Goal: Check status: Check status

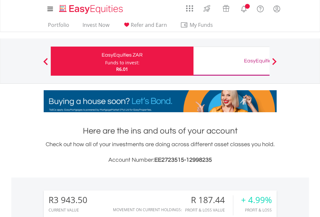
scroll to position [62, 102]
click at [105, 61] on div "Funds to invest:" at bounding box center [122, 62] width 34 height 6
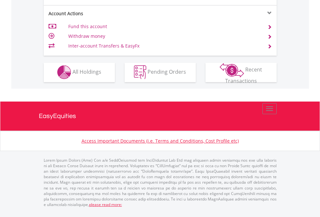
scroll to position [47, 0]
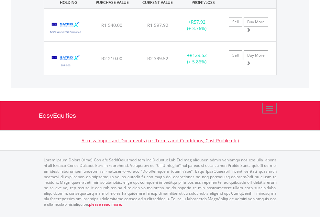
scroll to position [47, 0]
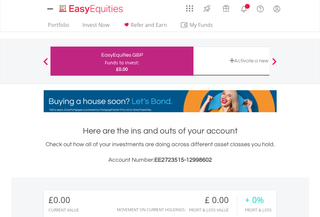
scroll to position [62, 102]
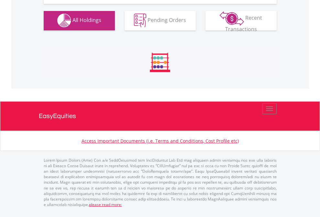
scroll to position [640, 0]
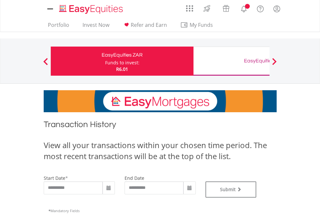
type input "**********"
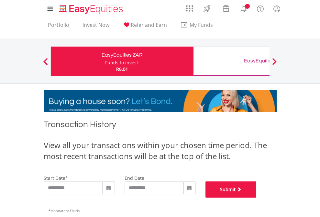
click at [256, 198] on button "Submit" at bounding box center [230, 189] width 51 height 16
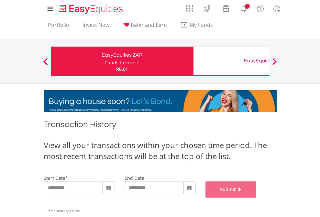
scroll to position [262, 0]
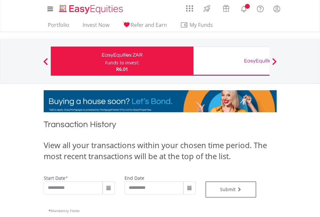
click at [231, 61] on div "EasyEquities GBP" at bounding box center [264, 60] width 135 height 9
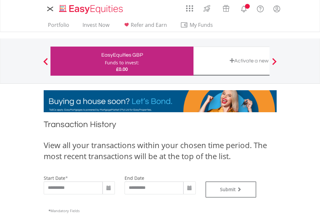
type input "**********"
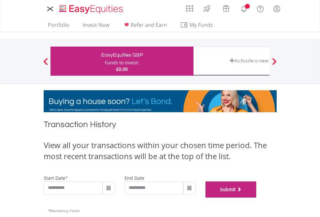
click at [256, 198] on button "Submit" at bounding box center [230, 189] width 51 height 16
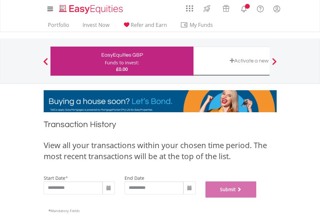
scroll to position [262, 0]
